Goal: Information Seeking & Learning: Compare options

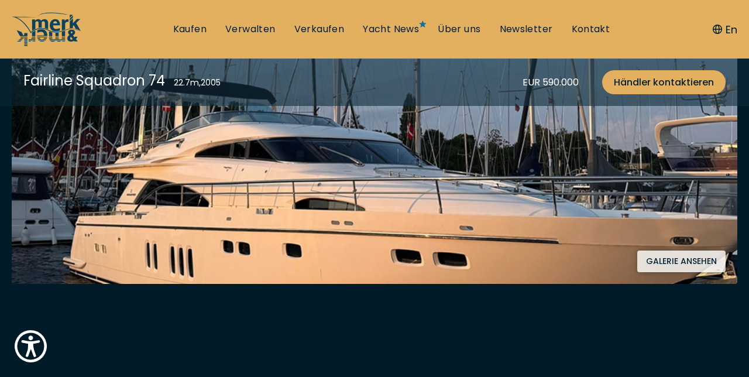
scroll to position [297, 0]
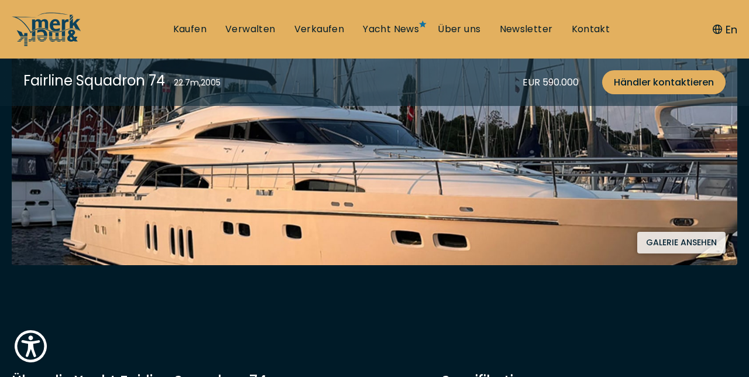
click at [690, 250] on button "Galerie ansehen" at bounding box center [681, 243] width 88 height 22
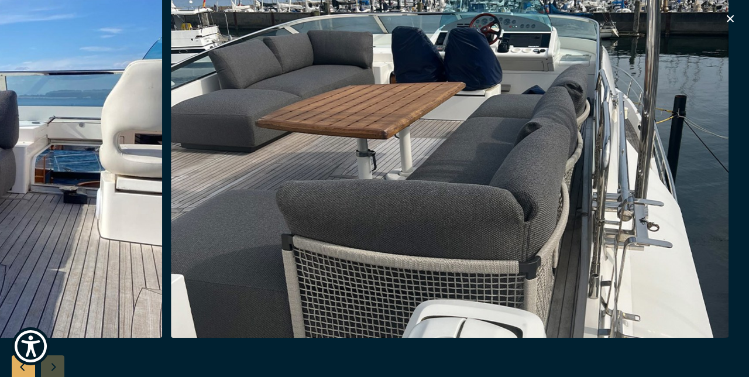
click at [731, 18] on icon "button" at bounding box center [730, 18] width 7 height 7
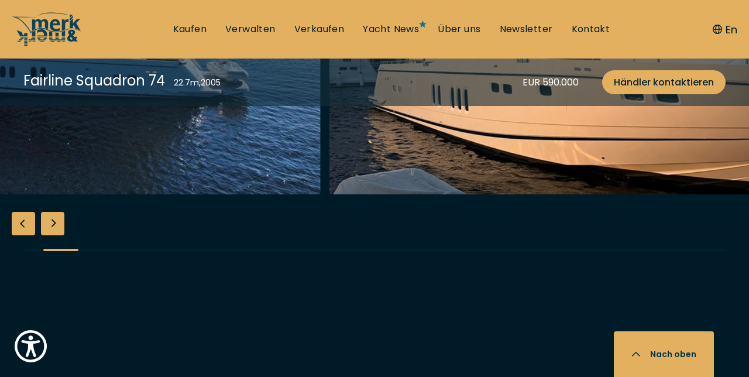
scroll to position [1752, 0]
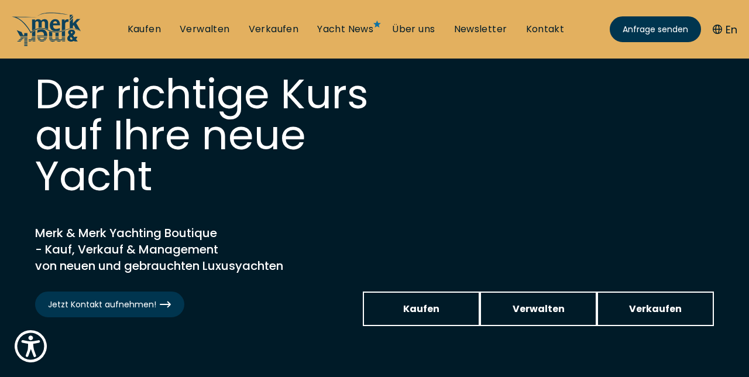
scroll to position [44, 0]
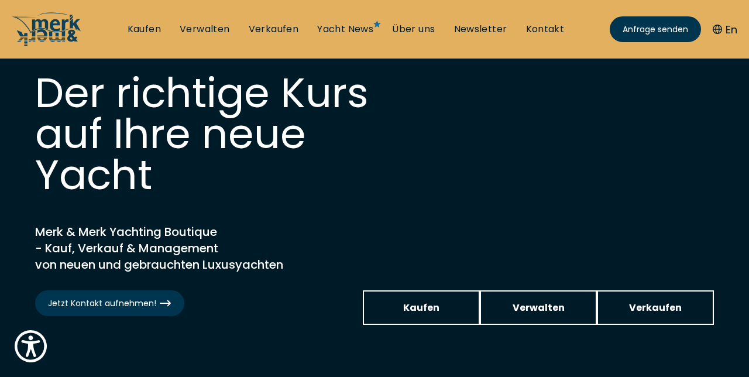
click at [413, 308] on span "Kaufen" at bounding box center [421, 307] width 36 height 15
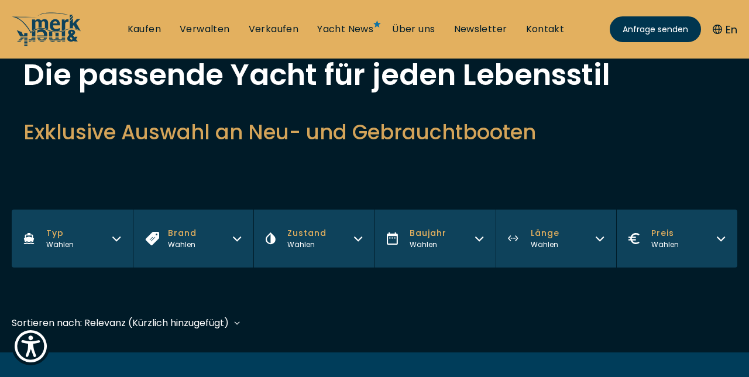
scroll to position [81, 0]
click at [109, 244] on button "Typ Wählen" at bounding box center [72, 238] width 121 height 58
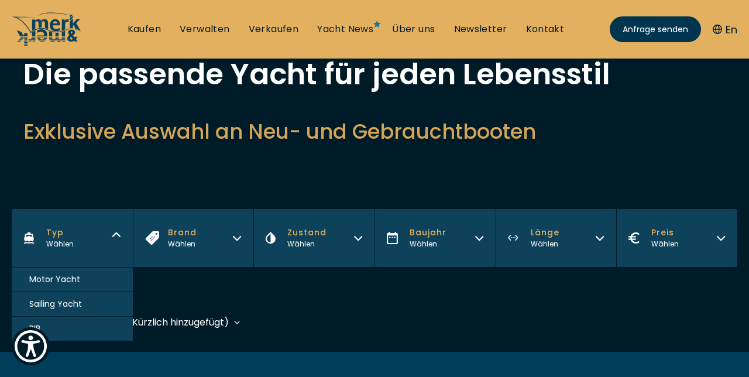
click at [41, 282] on span "Motor Yacht" at bounding box center [54, 279] width 51 height 12
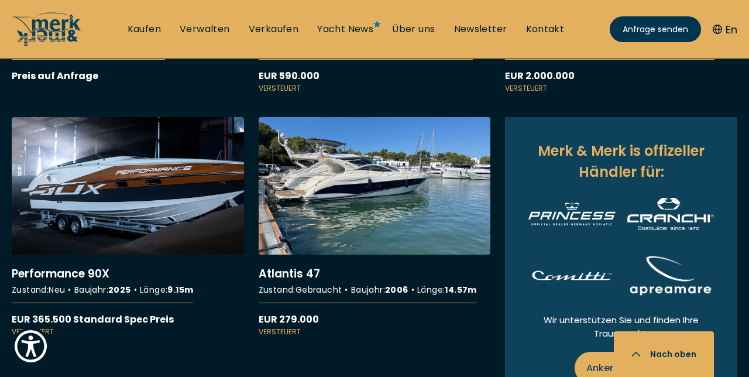
scroll to position [669, 0]
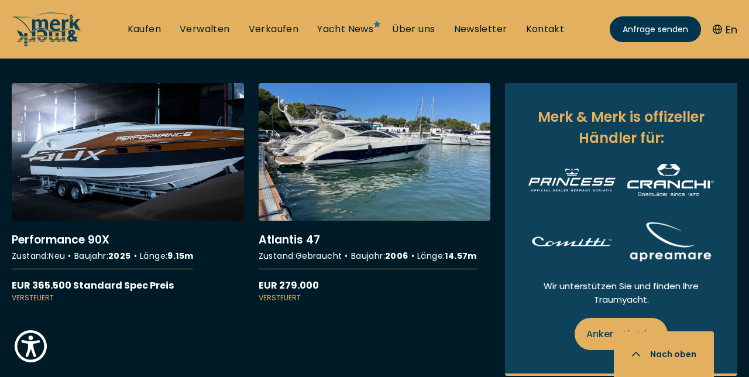
click at [289, 243] on link "More details about Atlantis 47" at bounding box center [375, 193] width 232 height 221
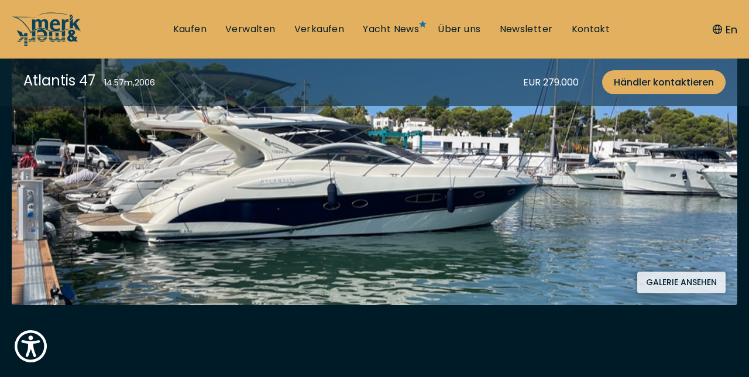
scroll to position [255, 0]
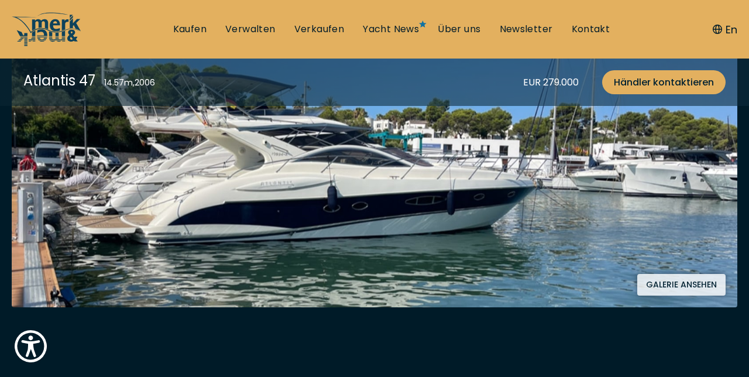
click at [697, 290] on button "Galerie ansehen" at bounding box center [681, 285] width 88 height 22
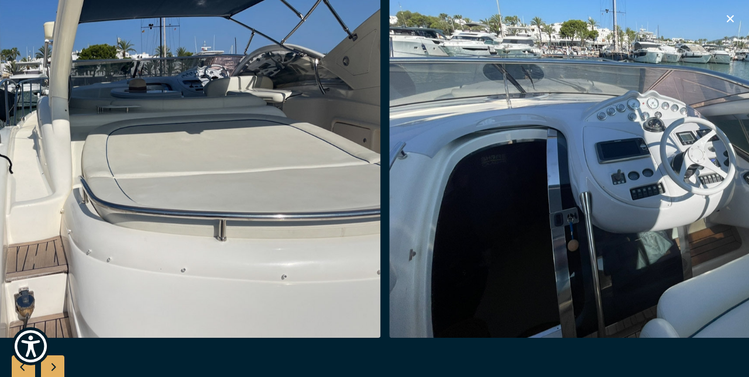
scroll to position [44, 0]
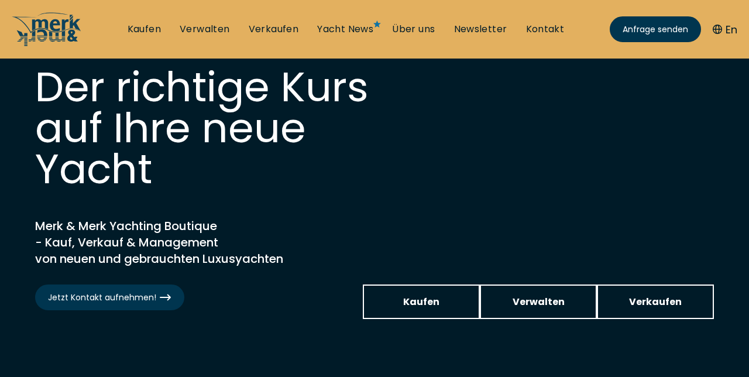
scroll to position [51, 0]
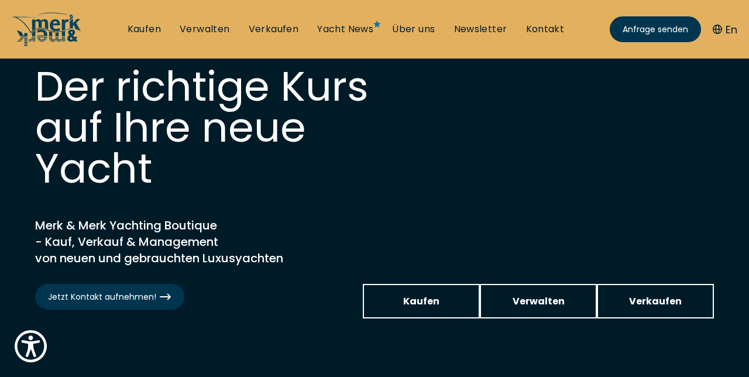
click at [402, 309] on link "Kaufen" at bounding box center [421, 301] width 117 height 35
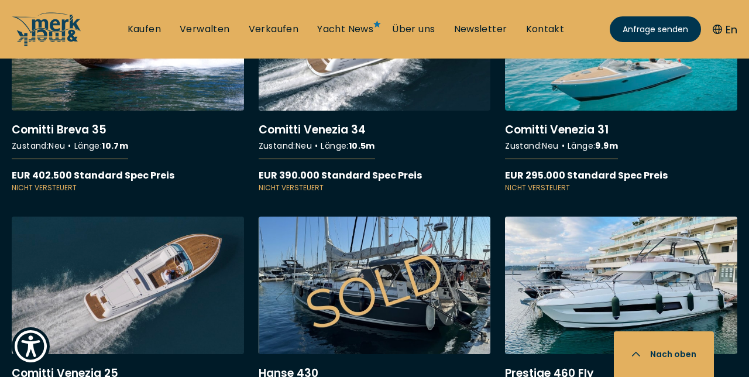
scroll to position [4656, 0]
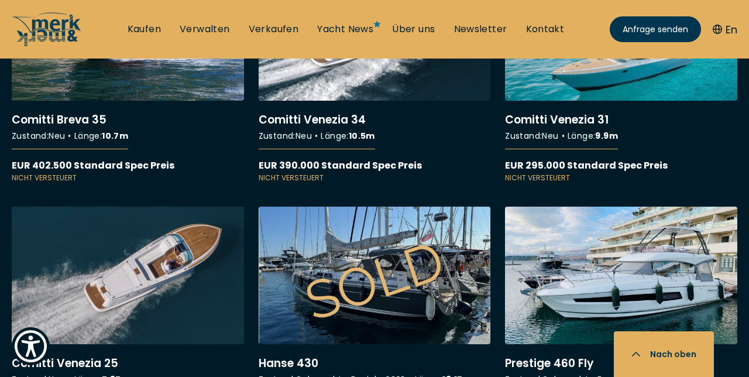
click at [349, 250] on link "More details about Hanse 430" at bounding box center [375, 317] width 232 height 221
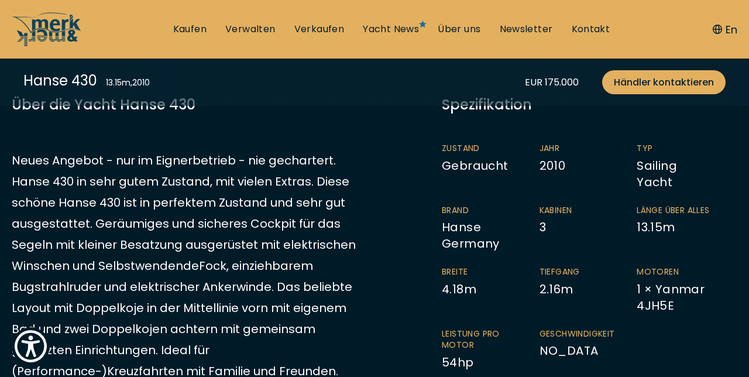
scroll to position [305, 0]
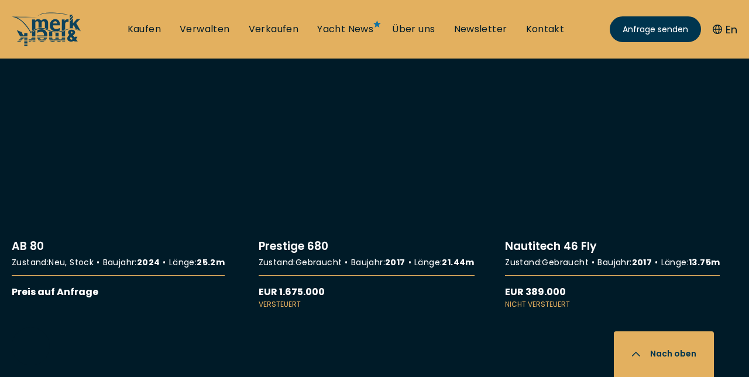
scroll to position [7380, 0]
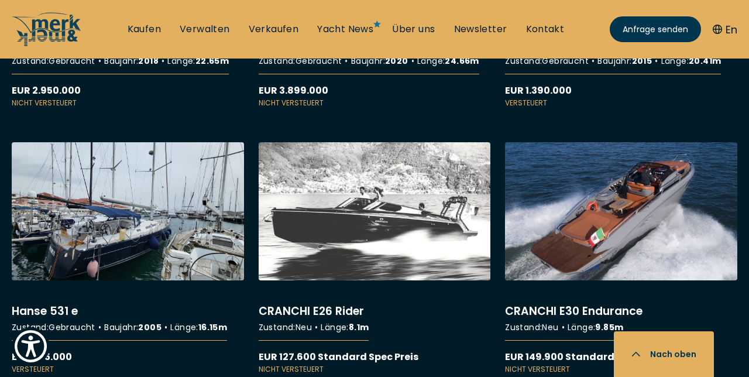
click at [90, 178] on link "More details about Hanse 531 e" at bounding box center [128, 258] width 232 height 232
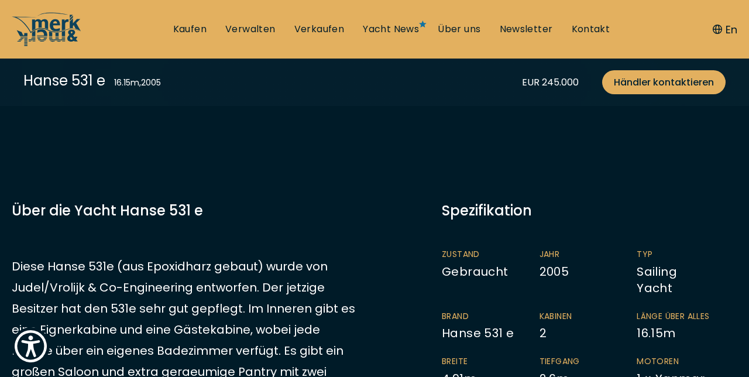
scroll to position [199, 0]
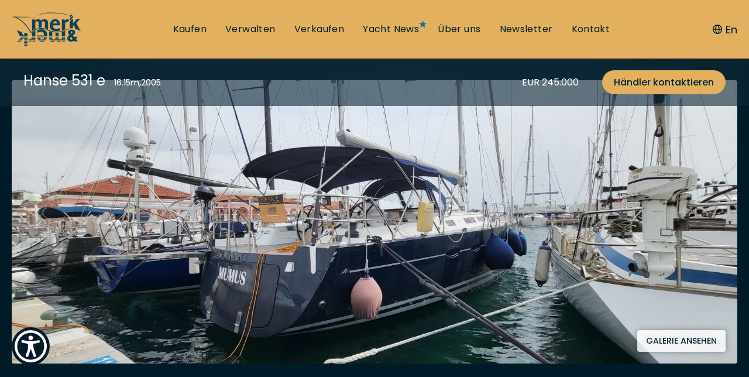
scroll to position [243, 0]
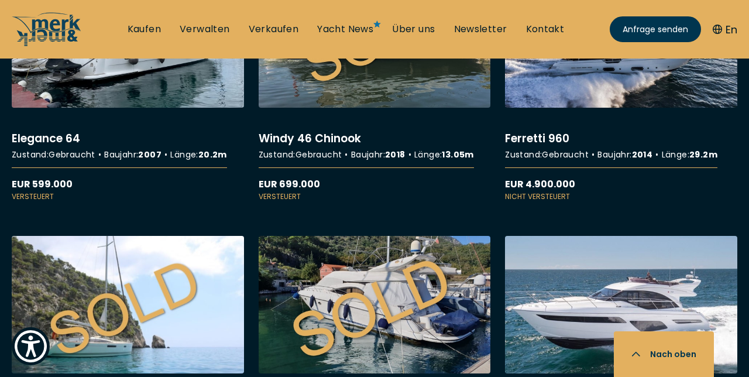
scroll to position [9415, 0]
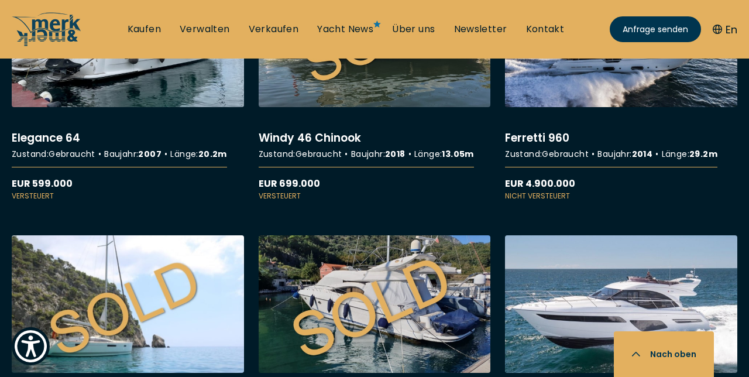
click at [336, 336] on link "More details about Sunseeker Manhattan 56" at bounding box center [375, 351] width 232 height 232
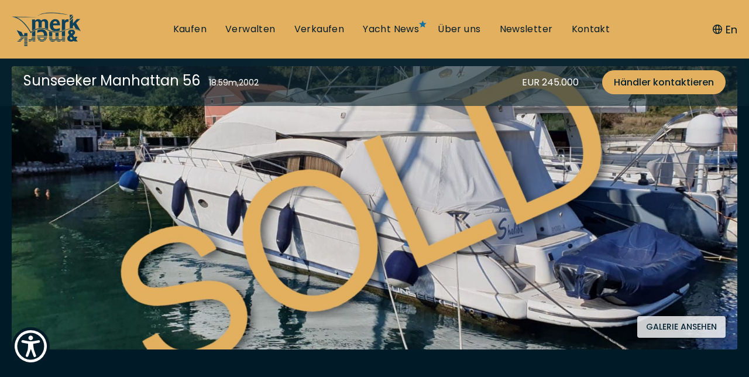
scroll to position [214, 0]
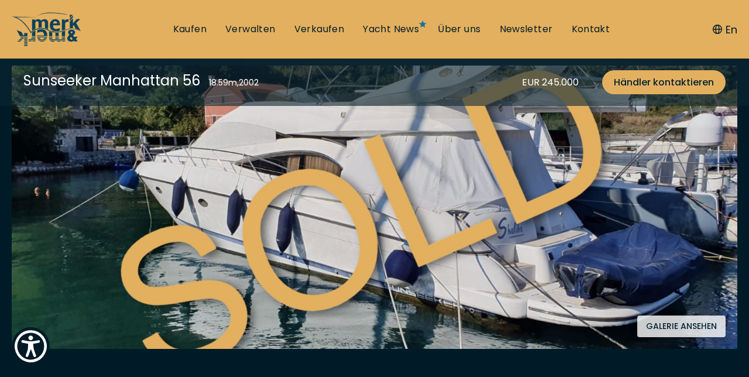
click at [700, 326] on button "Galerie ansehen" at bounding box center [681, 326] width 88 height 22
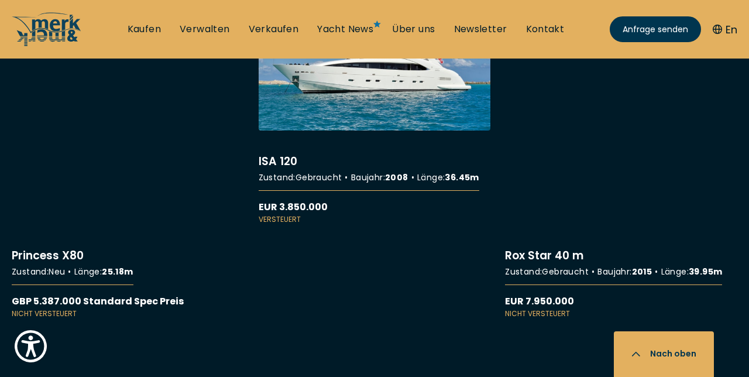
scroll to position [10007, 0]
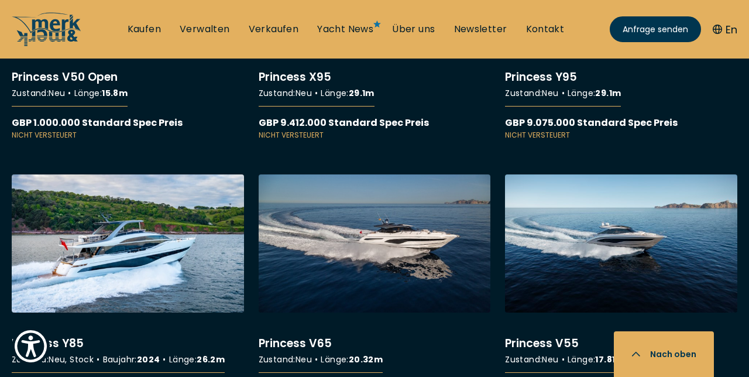
click at [267, 29] on link "Verkaufen" at bounding box center [274, 29] width 50 height 13
select select "sell"
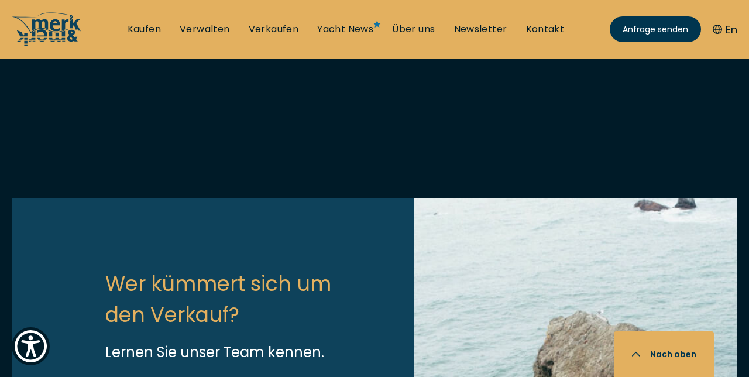
scroll to position [920, 0]
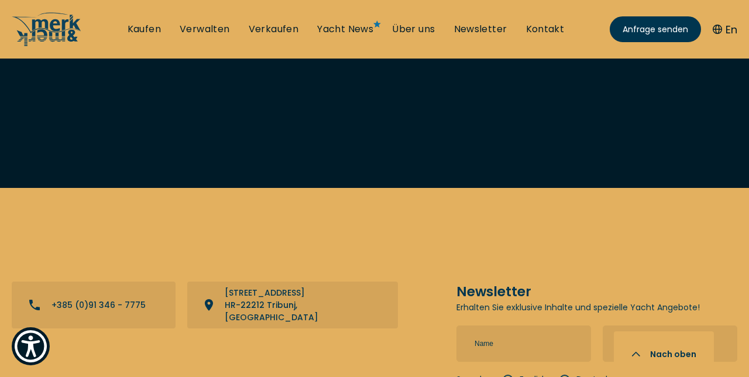
scroll to position [4256, 0]
click at [604, 9] on u "Yacht Shop" at bounding box center [595, 2] width 60 height 15
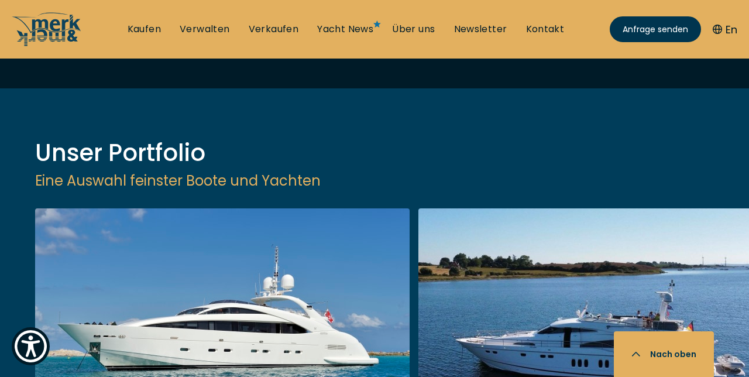
scroll to position [1402, 0]
